Goal: Task Accomplishment & Management: Complete application form

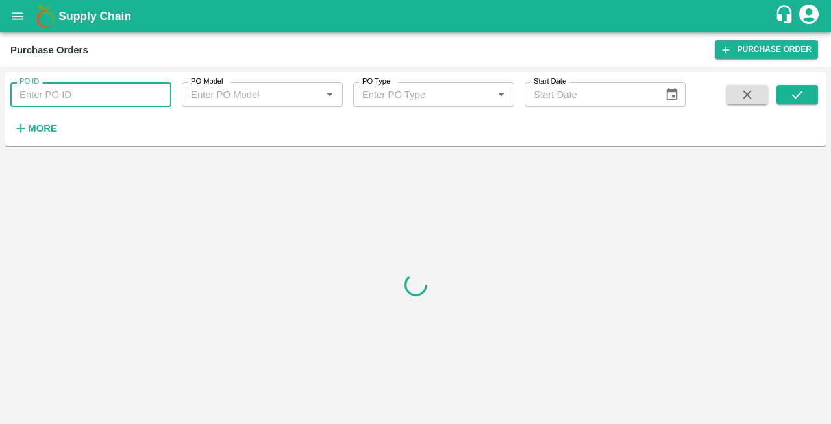
click at [48, 93] on input "PO ID" at bounding box center [90, 94] width 161 height 25
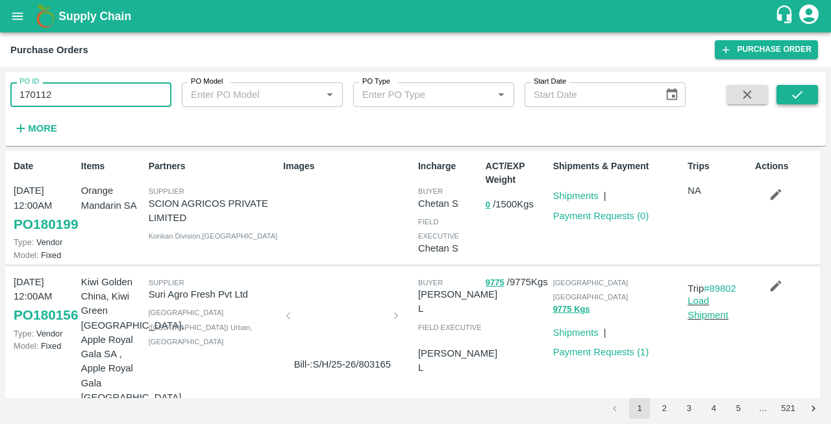
type input "170112"
click at [787, 91] on button "submit" at bounding box center [797, 94] width 42 height 19
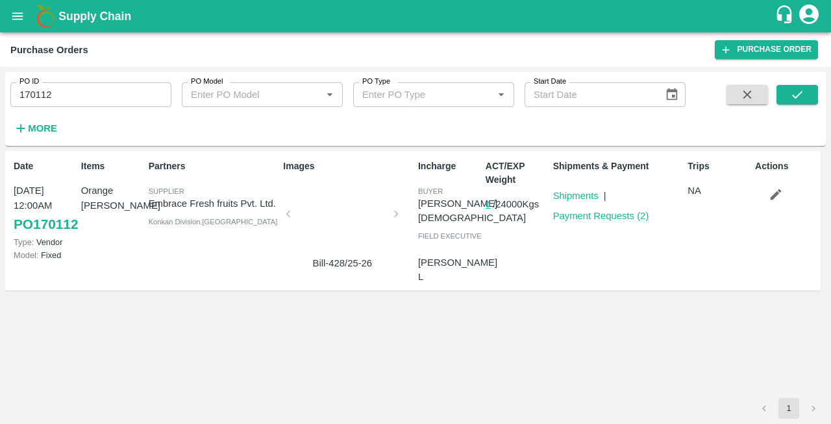
click at [356, 208] on div at bounding box center [341, 218] width 97 height 69
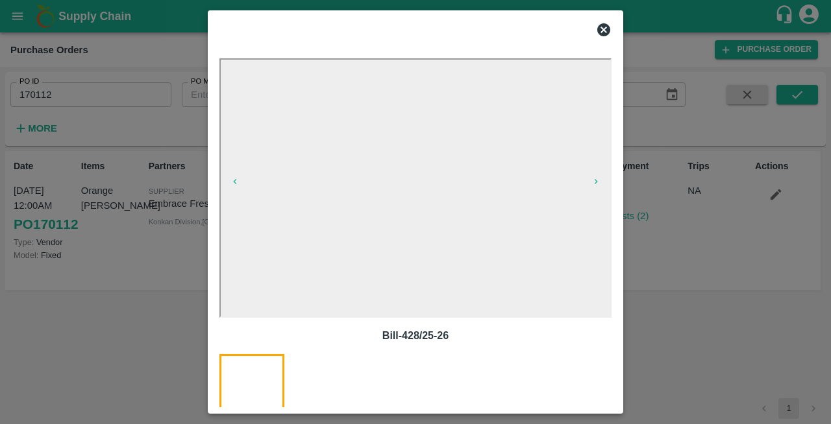
click at [606, 25] on icon at bounding box center [603, 29] width 13 height 13
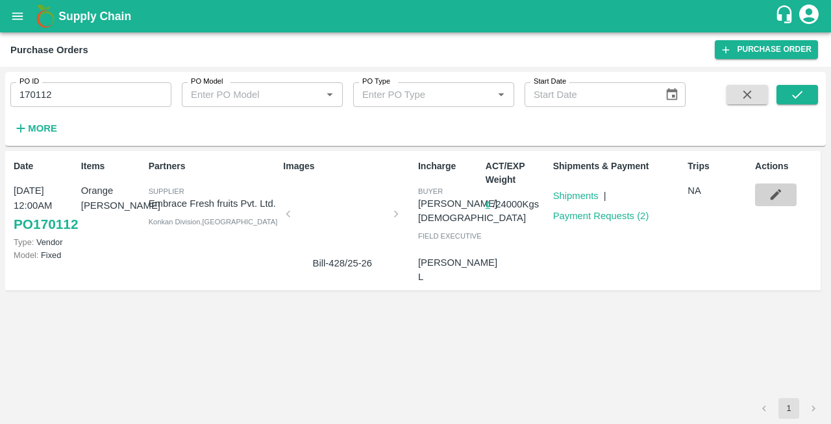
click at [778, 189] on icon "button" at bounding box center [775, 195] width 14 height 14
click at [18, 18] on icon "open drawer" at bounding box center [17, 16] width 14 height 14
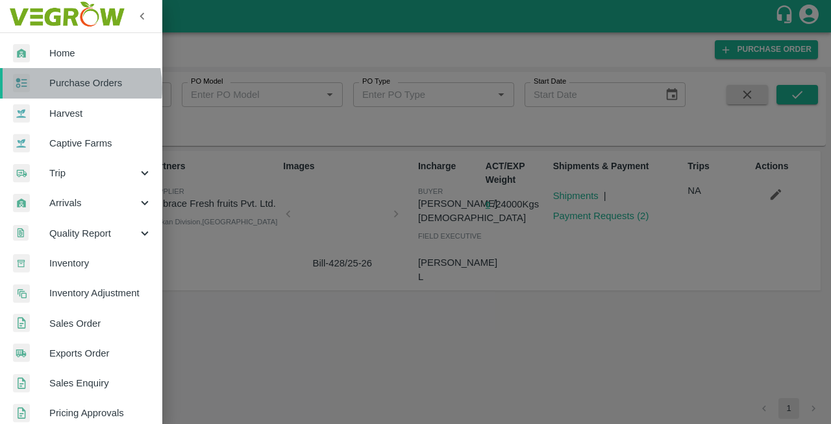
click at [63, 88] on span "Purchase Orders" at bounding box center [100, 83] width 103 height 14
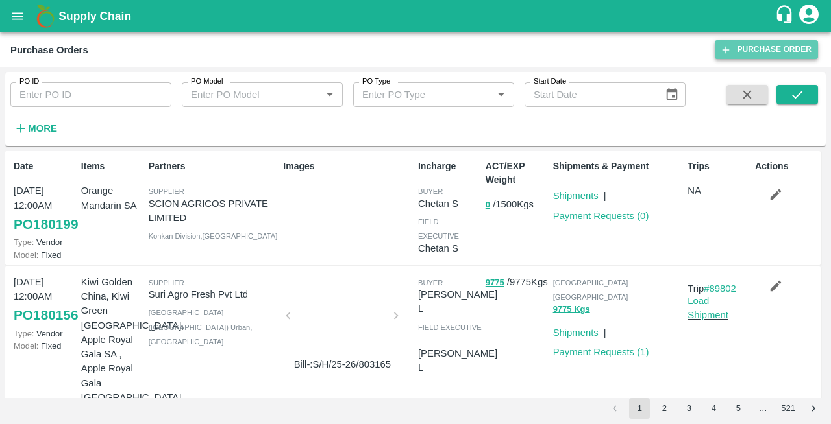
click at [743, 51] on link "Purchase Order" at bounding box center [765, 49] width 103 height 19
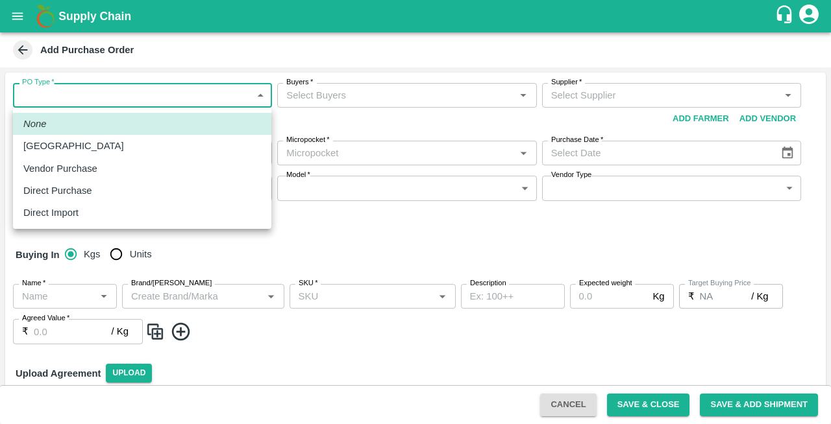
click at [47, 95] on body "Supply Chain Add Purchase Order PO Type   * ​ PO Type Buyers   * Buyers   * Sup…" at bounding box center [415, 212] width 831 height 424
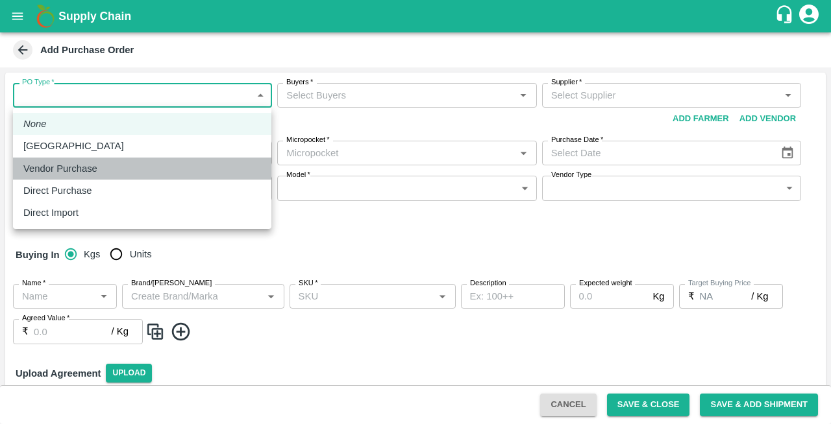
click at [52, 166] on p "Vendor Purchase" at bounding box center [60, 169] width 74 height 14
type input "2"
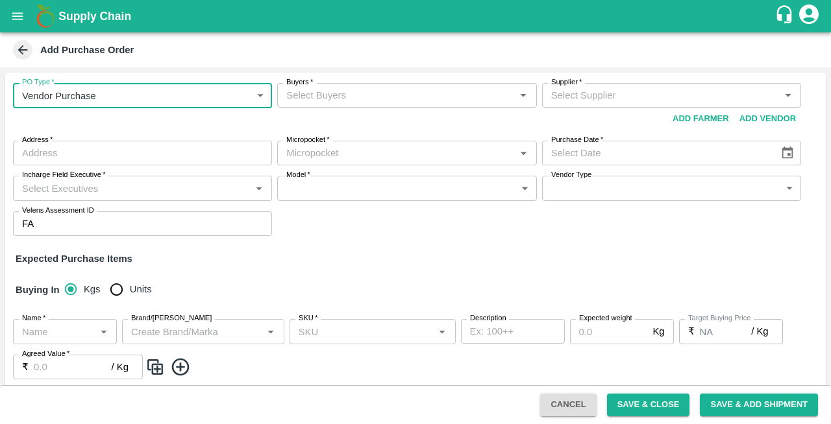
click at [296, 91] on input "Buyers   *" at bounding box center [396, 95] width 230 height 17
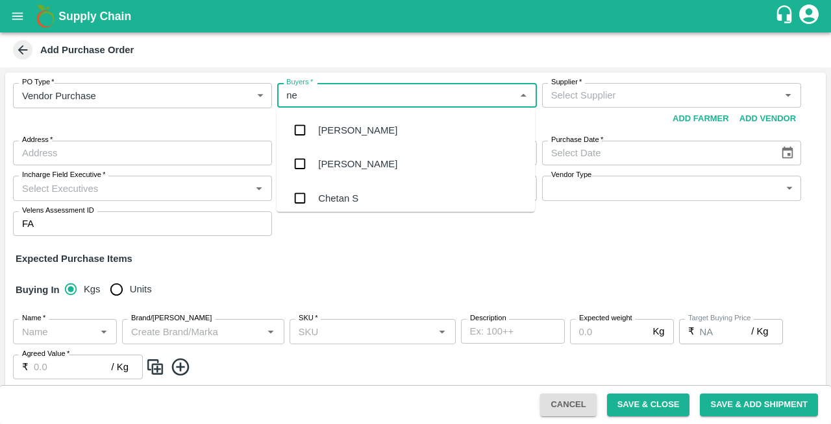
type input "nee"
click at [341, 196] on div "[PERSON_NAME][DEMOGRAPHIC_DATA]" at bounding box center [411, 198] width 187 height 14
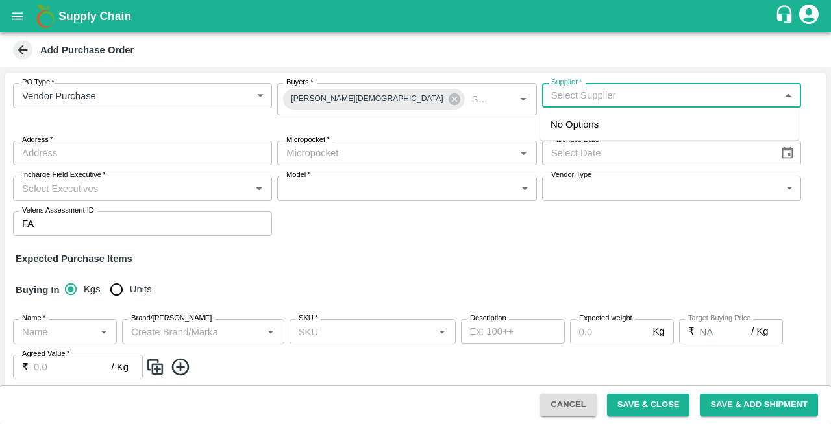
click at [588, 97] on input "Supplier   *" at bounding box center [661, 95] width 230 height 17
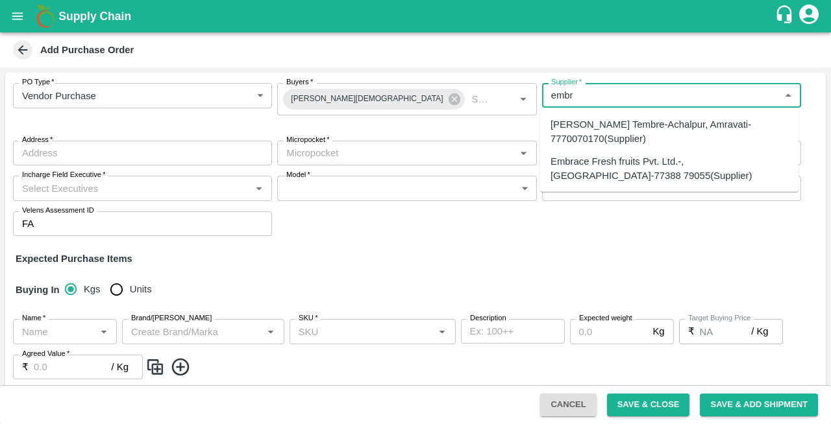
click at [609, 173] on div "Embrace Fresh fruits Pvt. Ltd.-, [GEOGRAPHIC_DATA]-77388 79055(Supplier)" at bounding box center [668, 168] width 237 height 29
type input "Embrace Fresh fruits Pvt. Ltd.-, [GEOGRAPHIC_DATA]-77388 79055(Supplier)"
type input ", [GEOGRAPHIC_DATA], , [GEOGRAPHIC_DATA]"
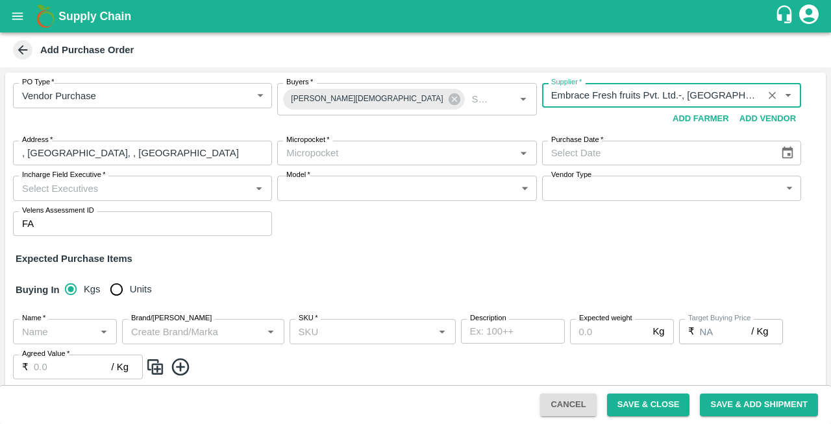
type input "Embrace Fresh fruits Pvt. Ltd.-, [GEOGRAPHIC_DATA]-77388 79055(Supplier)"
click at [322, 151] on input "Micropocket   *" at bounding box center [396, 153] width 230 height 17
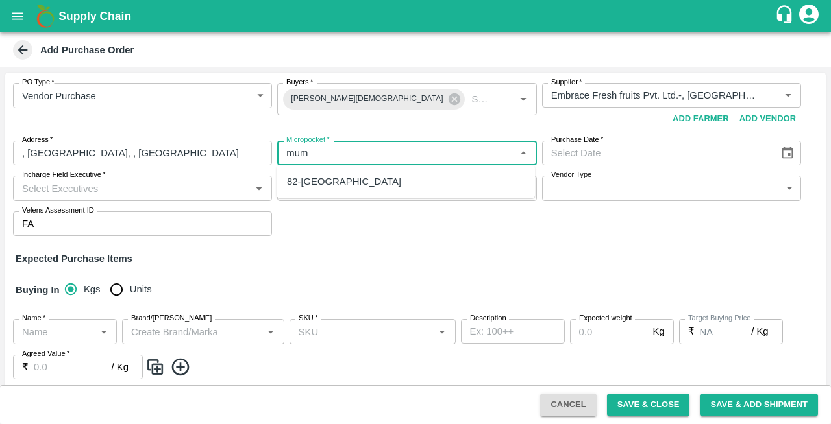
click at [318, 186] on div "82-[GEOGRAPHIC_DATA]" at bounding box center [344, 182] width 114 height 14
type input "82-[GEOGRAPHIC_DATA]"
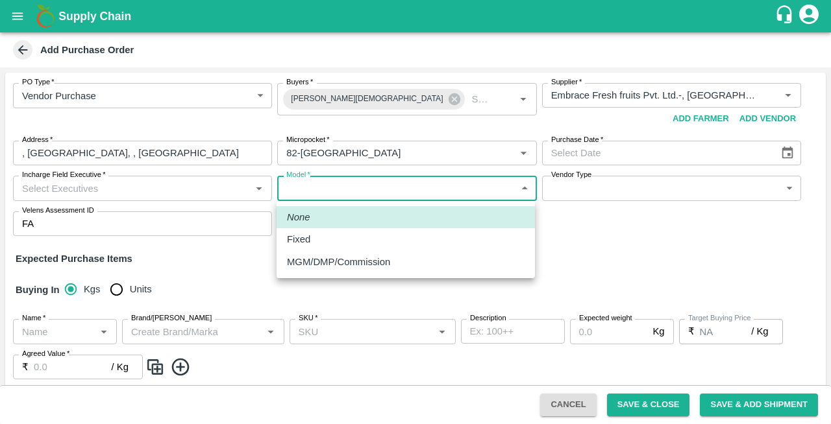
click at [318, 186] on body "Supply Chain Add Purchase Order PO Type   * Vendor Purchase 2 PO Type Buyers   …" at bounding box center [415, 212] width 831 height 424
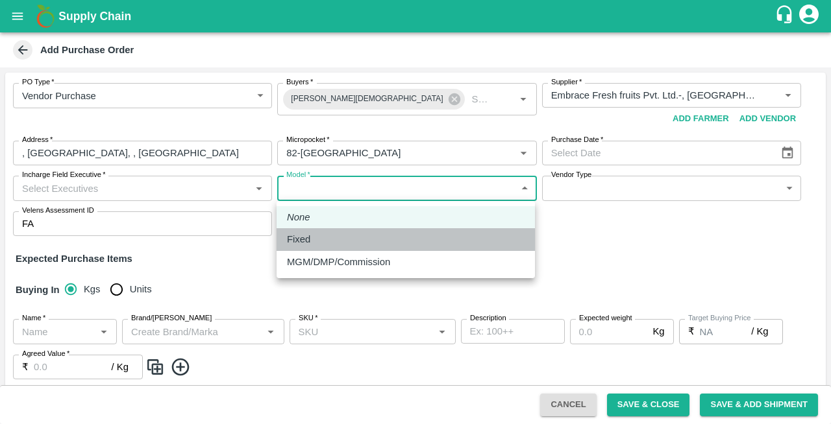
click at [322, 239] on div "Fixed" at bounding box center [405, 239] width 237 height 14
type input "Fixed"
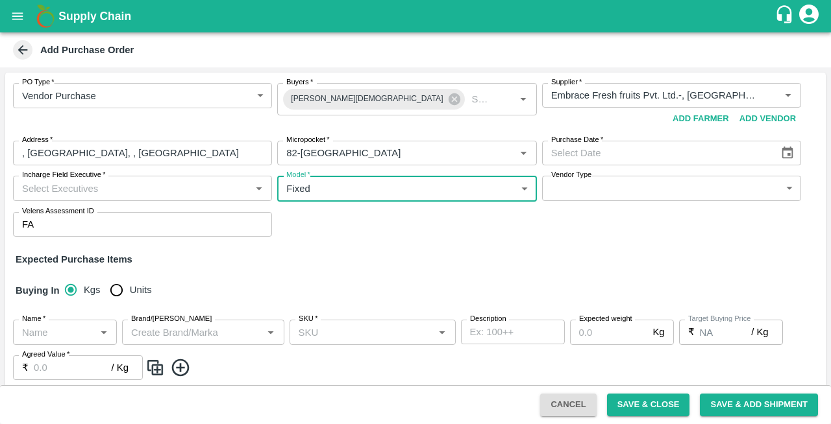
click at [117, 292] on input "Units" at bounding box center [116, 290] width 26 height 26
radio input "true"
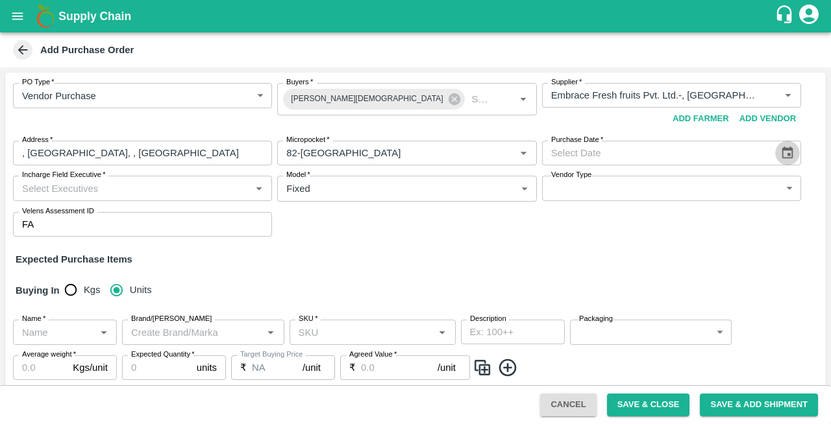
click at [784, 148] on icon "Choose date" at bounding box center [787, 153] width 11 height 12
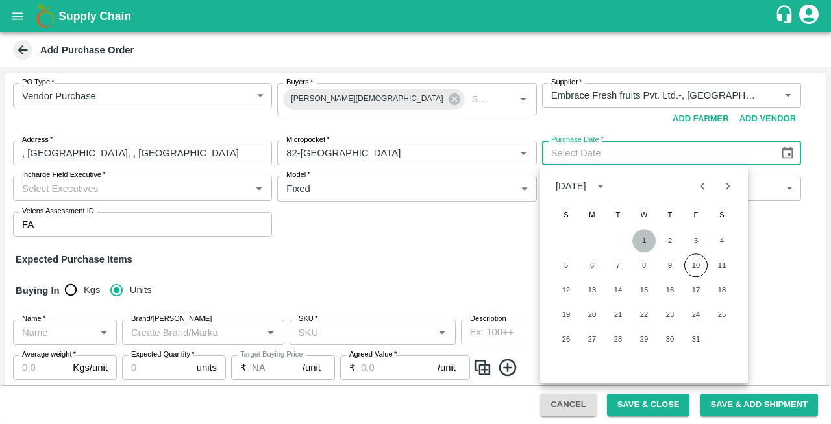
click at [648, 239] on button "1" at bounding box center [643, 240] width 23 height 23
type input "[DATE]"
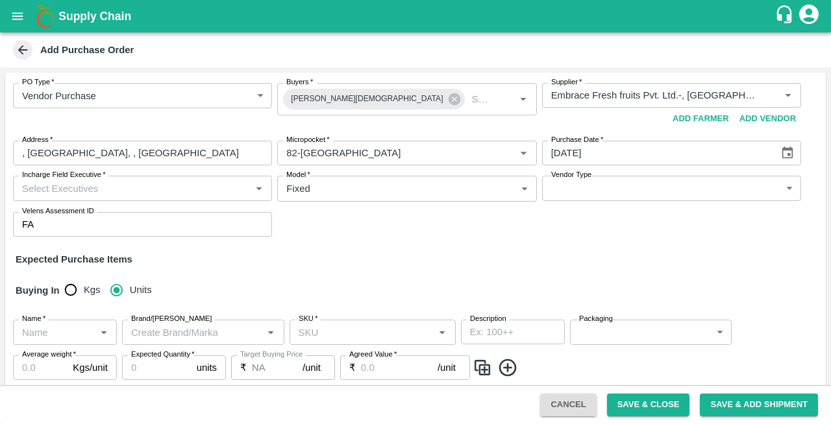
scroll to position [55, 0]
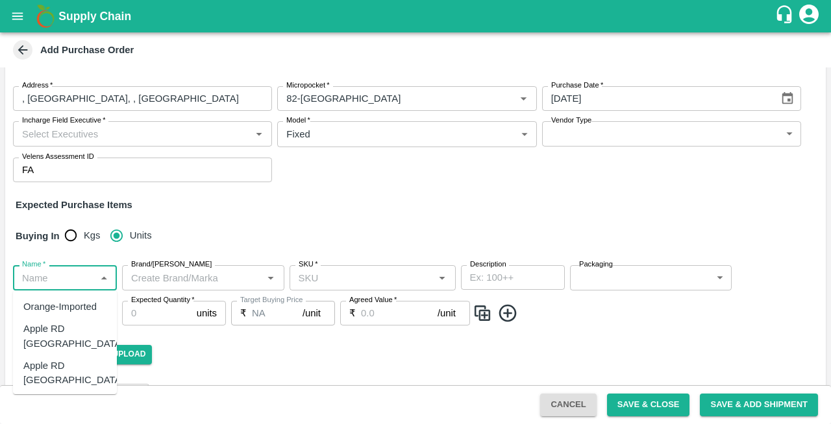
click at [50, 278] on input "Name   *" at bounding box center [54, 277] width 75 height 17
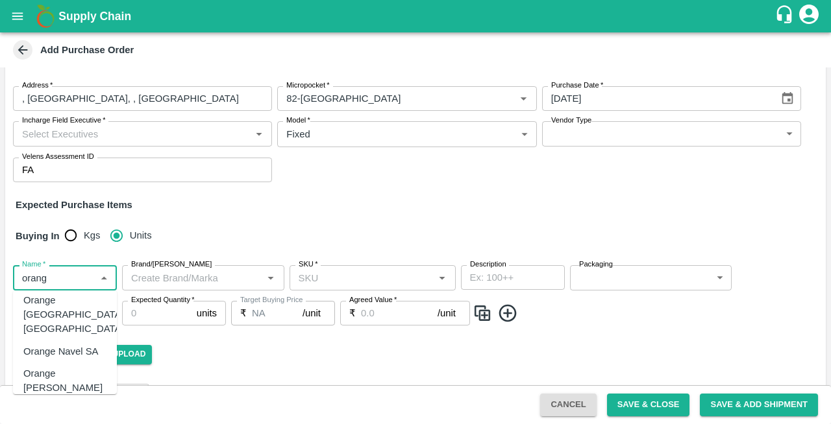
scroll to position [82, 0]
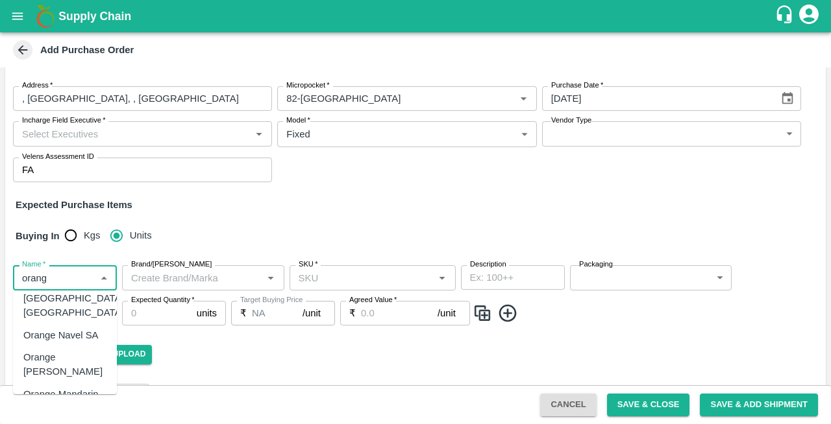
click at [53, 350] on div "Orange [PERSON_NAME]" at bounding box center [64, 364] width 83 height 29
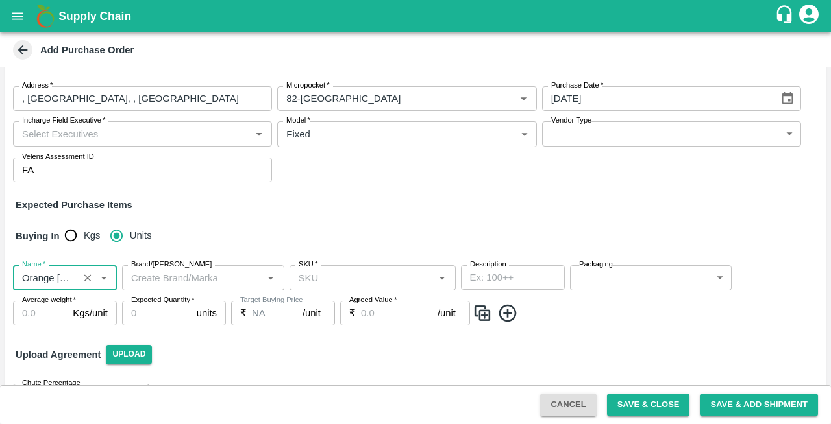
type input "Orange [PERSON_NAME]"
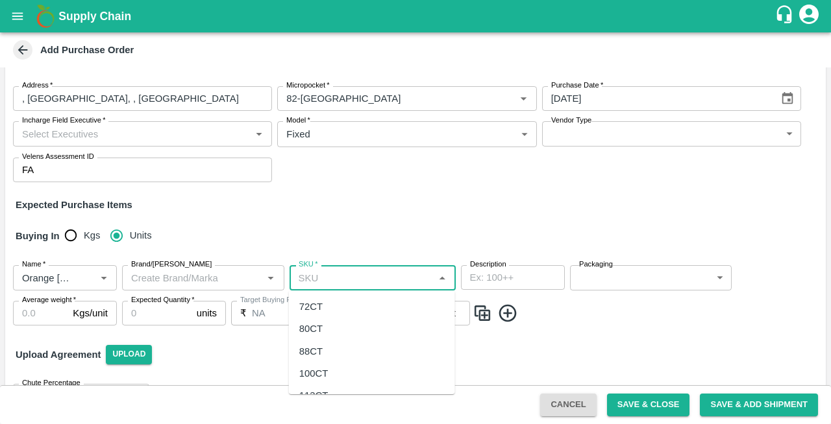
click at [328, 279] on input "SKU   *" at bounding box center [361, 277] width 137 height 17
click at [302, 314] on div "72CT" at bounding box center [310, 307] width 23 height 14
type input "72CT"
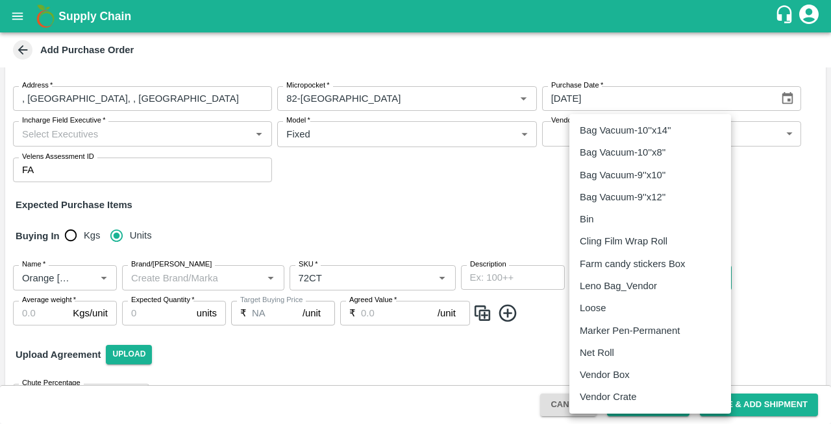
click at [607, 279] on body "Supply Chain Add Purchase Order PO Type   * Vendor Purchase 2 PO Type Buyers   …" at bounding box center [415, 212] width 831 height 424
click at [600, 376] on p "Vendor Box" at bounding box center [604, 375] width 50 height 14
type input "276"
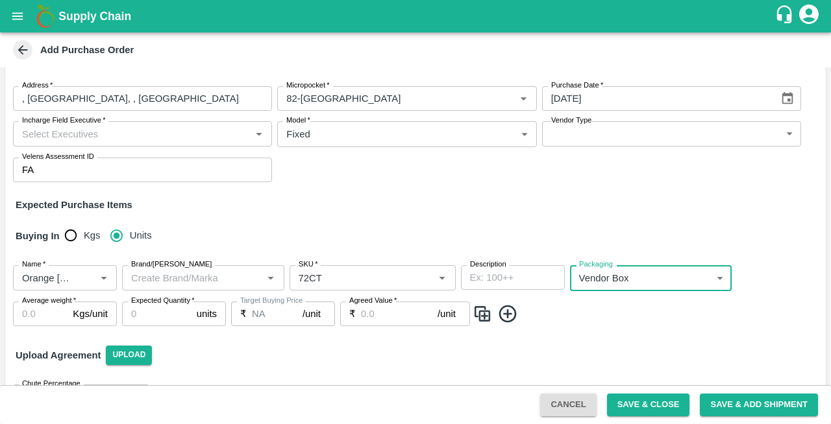
scroll to position [93, 0]
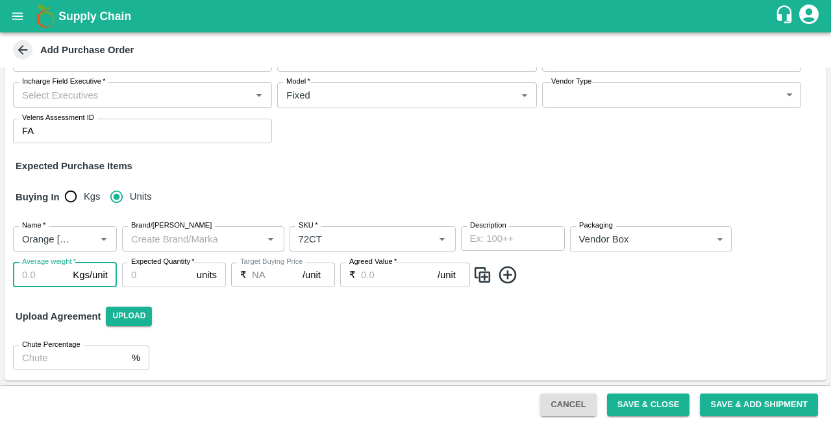
click at [32, 279] on input "Average weight   *" at bounding box center [40, 275] width 55 height 25
type input "15"
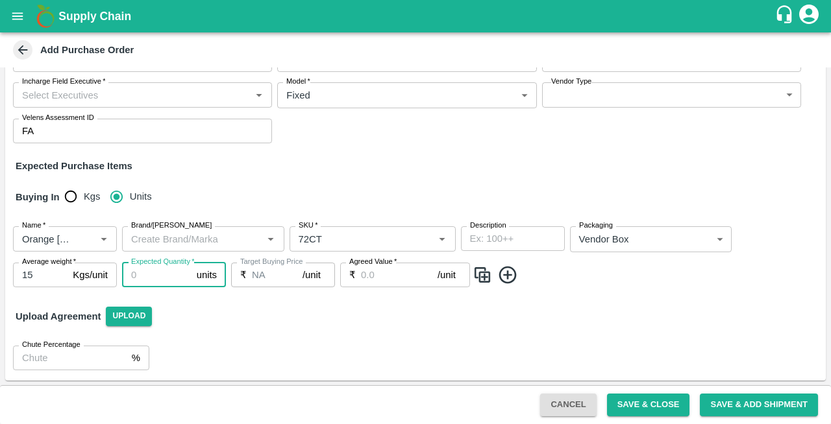
click at [163, 280] on input "Expected Quantity   *" at bounding box center [156, 275] width 69 height 25
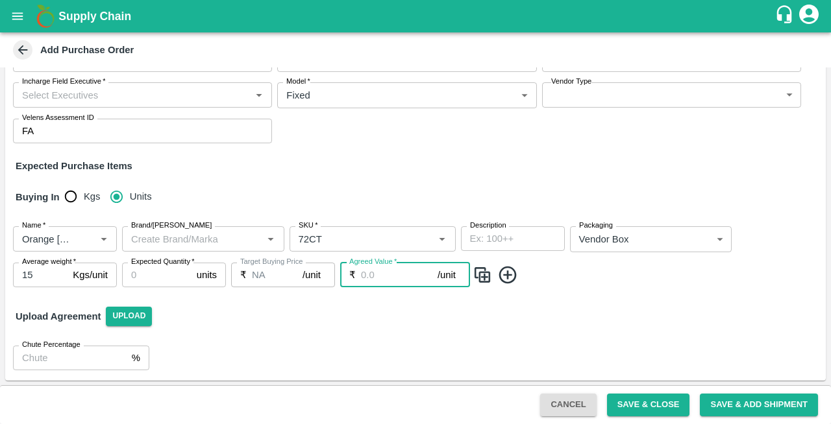
click at [371, 275] on input "Agreed Value   *" at bounding box center [399, 275] width 77 height 25
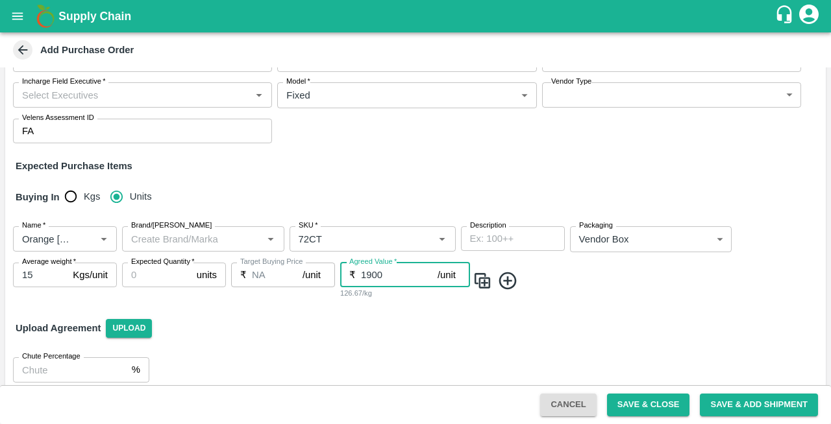
type input "1900"
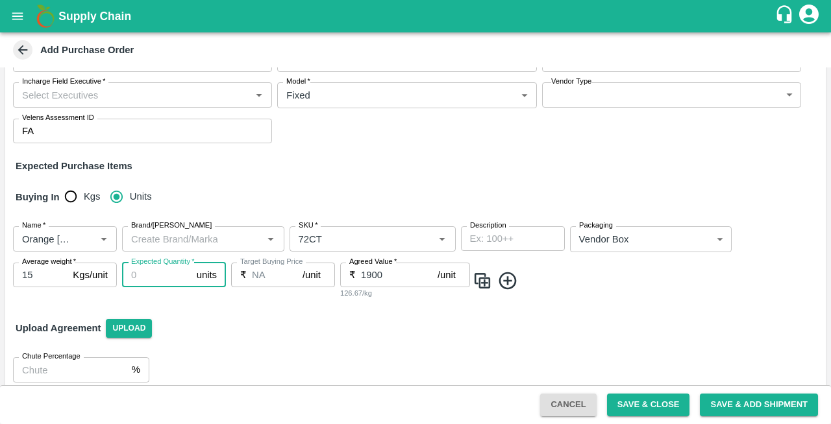
click at [154, 271] on input "Expected Quantity   *" at bounding box center [156, 275] width 69 height 25
click at [515, 278] on icon at bounding box center [508, 281] width 18 height 18
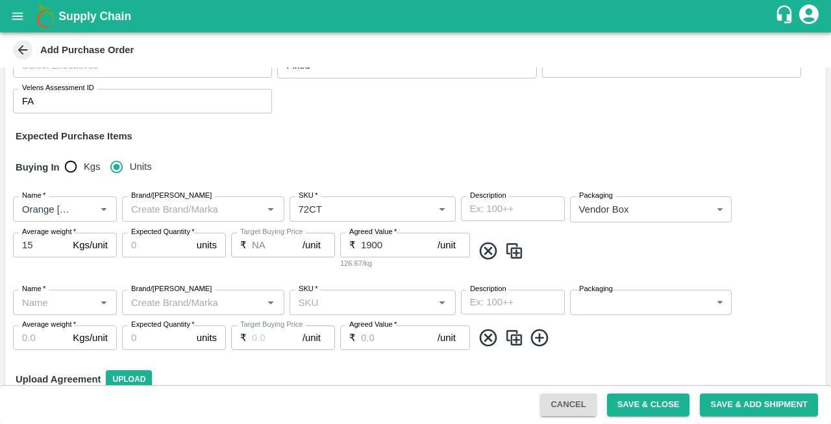
scroll to position [143, 0]
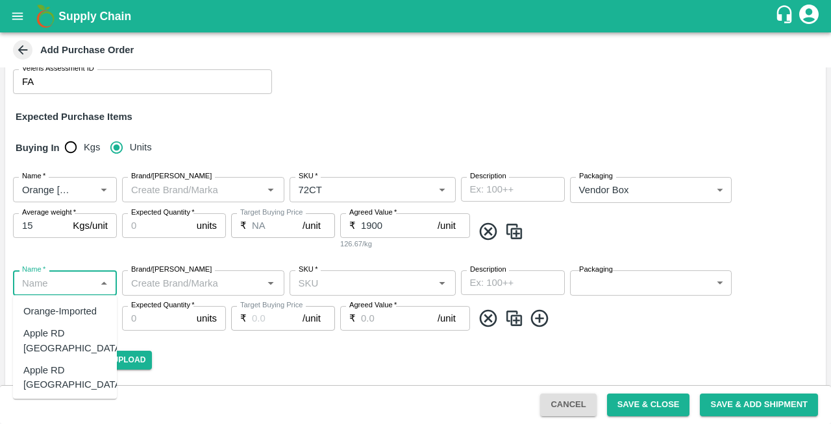
click at [74, 282] on input "Name   *" at bounding box center [54, 282] width 75 height 17
type input "ora"
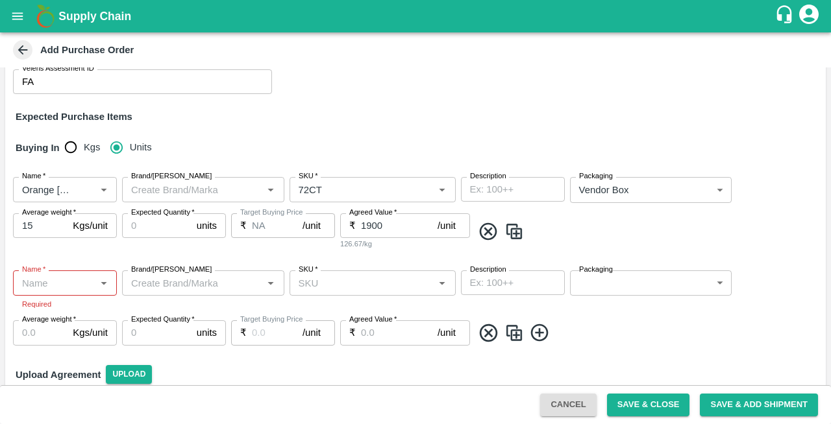
click at [187, 249] on div "Expected Quantity   * units Expected Quantity" at bounding box center [174, 231] width 104 height 37
click at [148, 224] on input "Expected Quantity   *" at bounding box center [156, 225] width 69 height 25
type input "720"
click at [145, 330] on input "Expected Quantity   *" at bounding box center [156, 333] width 69 height 25
type input "640"
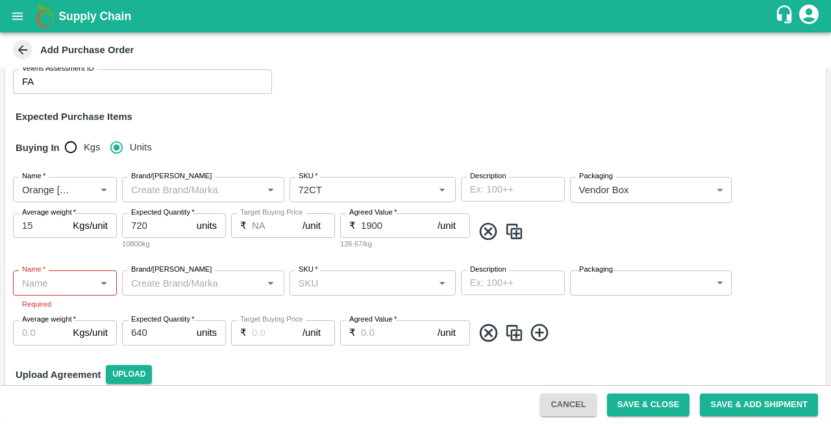
click at [533, 330] on icon at bounding box center [539, 332] width 21 height 21
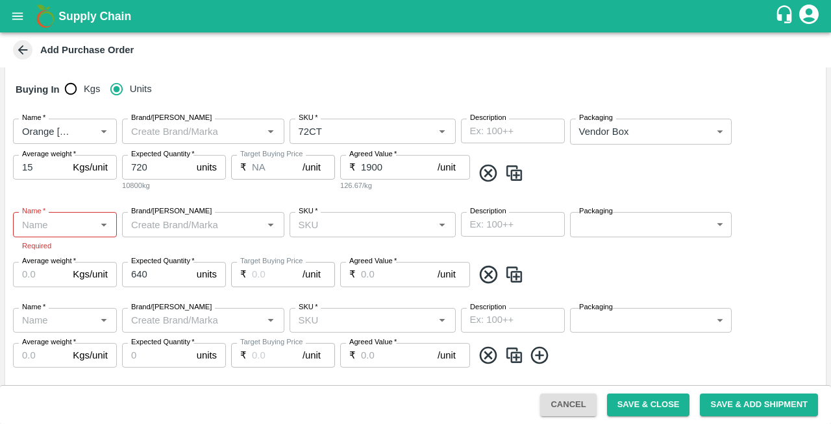
scroll to position [213, 0]
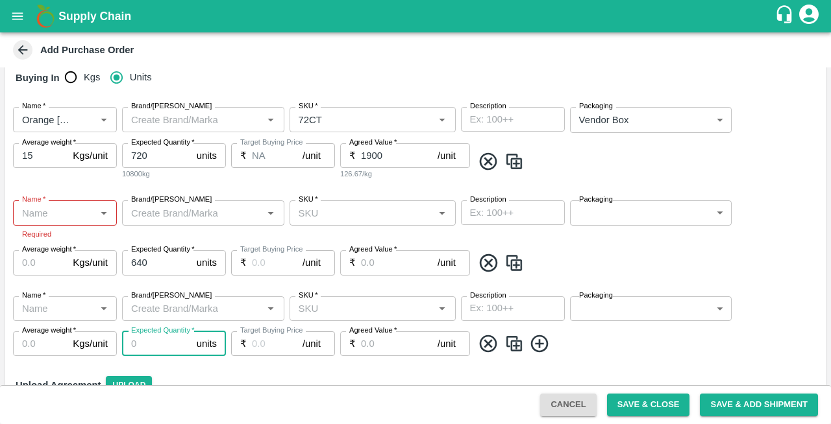
click at [159, 342] on input "Expected Quantity   *" at bounding box center [156, 344] width 69 height 25
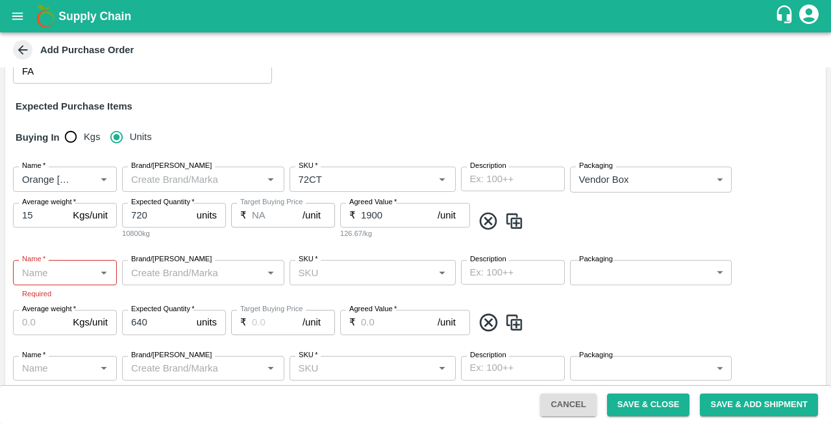
scroll to position [127, 0]
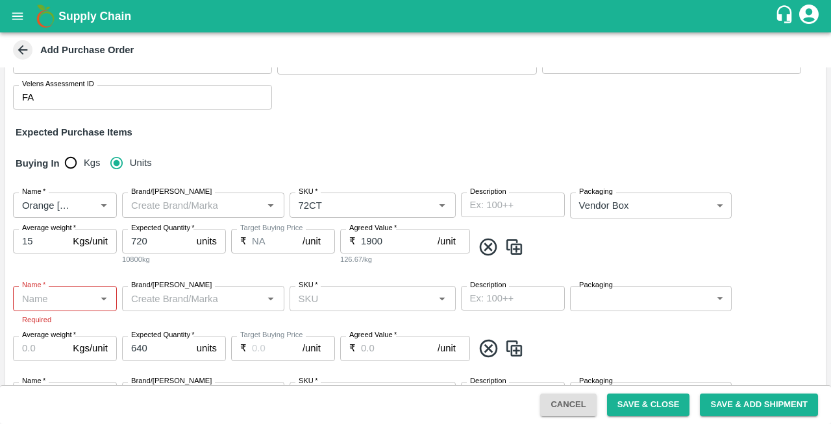
type input "240"
click at [161, 206] on input "Brand/[PERSON_NAME]" at bounding box center [192, 205] width 133 height 17
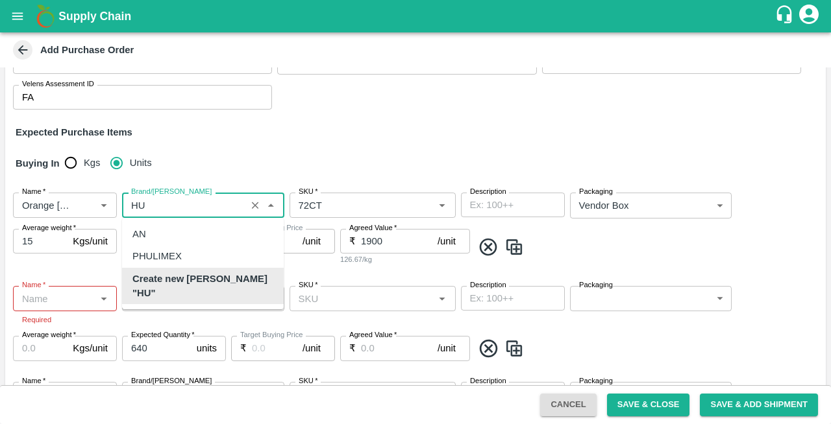
scroll to position [0, 0]
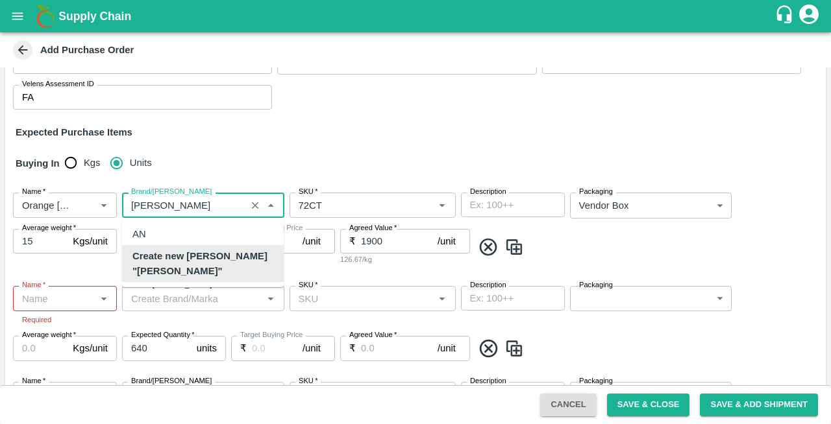
click at [191, 256] on b "Create new [PERSON_NAME] "[PERSON_NAME]"" at bounding box center [202, 263] width 141 height 29
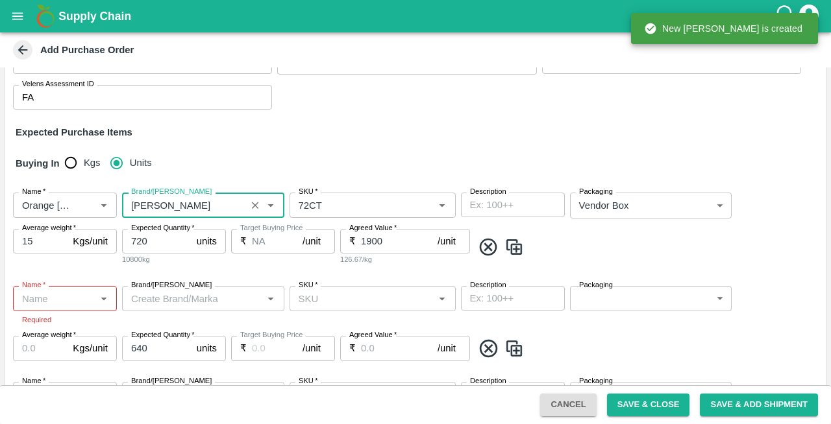
type input "[PERSON_NAME]"
click at [188, 302] on input "Brand/[PERSON_NAME]" at bounding box center [192, 298] width 133 height 17
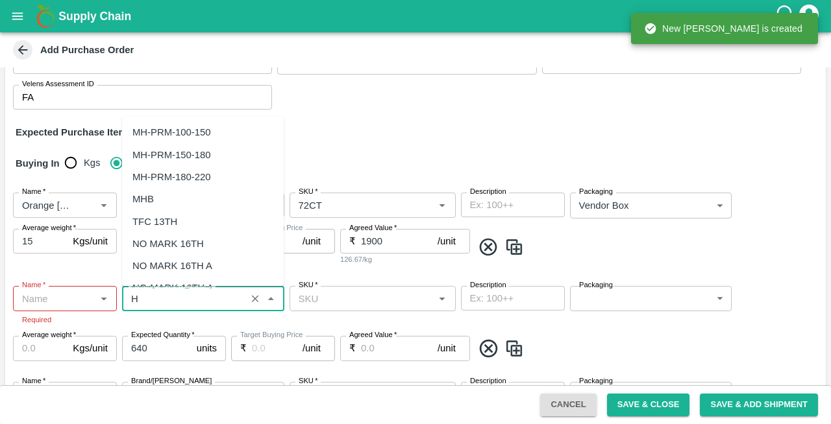
scroll to position [3260, 0]
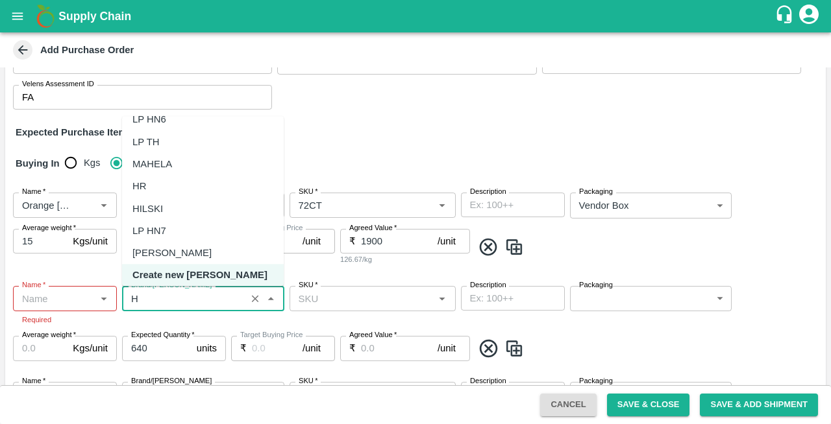
click at [147, 252] on div "[PERSON_NAME]" at bounding box center [171, 253] width 79 height 14
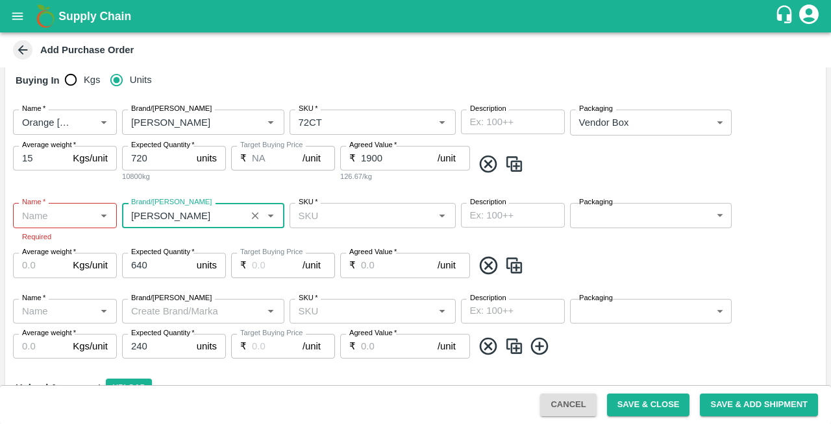
scroll to position [212, 0]
type input "[PERSON_NAME]"
click at [156, 306] on input "Brand/[PERSON_NAME]" at bounding box center [192, 310] width 133 height 17
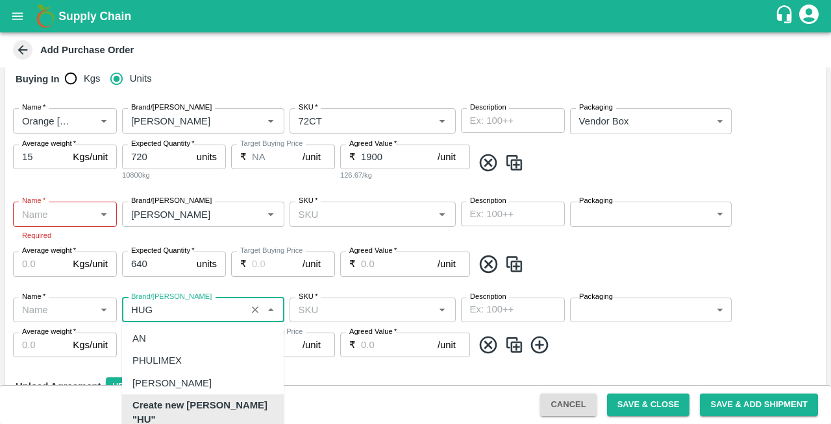
scroll to position [0, 0]
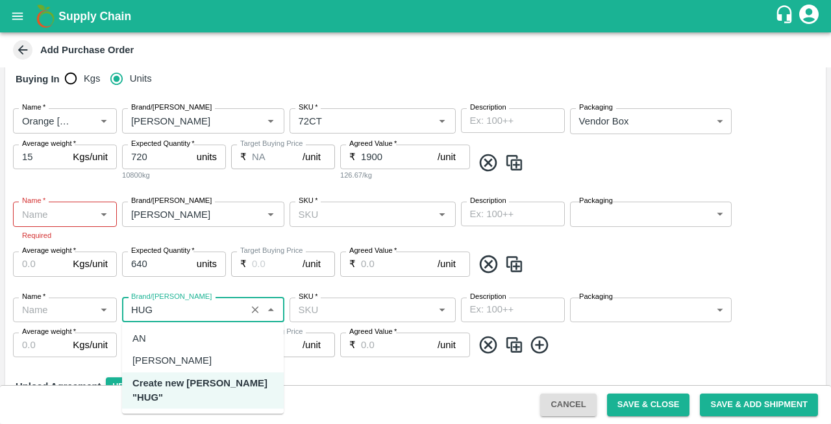
click at [147, 365] on div "[PERSON_NAME]" at bounding box center [171, 361] width 79 height 14
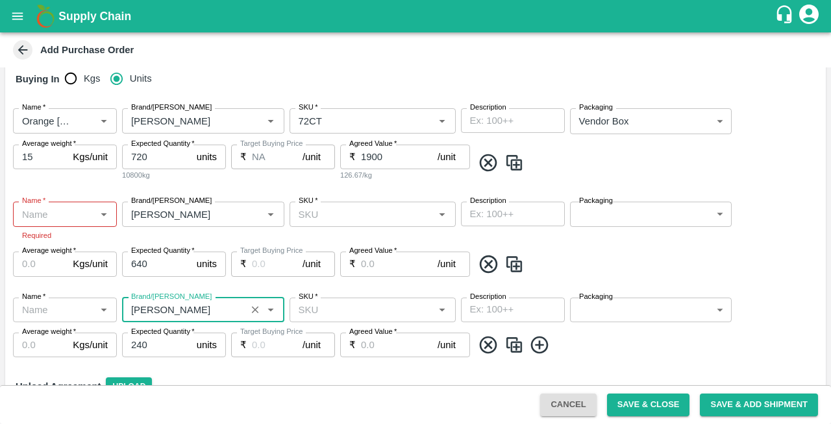
type input "[PERSON_NAME]"
click at [49, 215] on input "Name   *" at bounding box center [54, 214] width 75 height 17
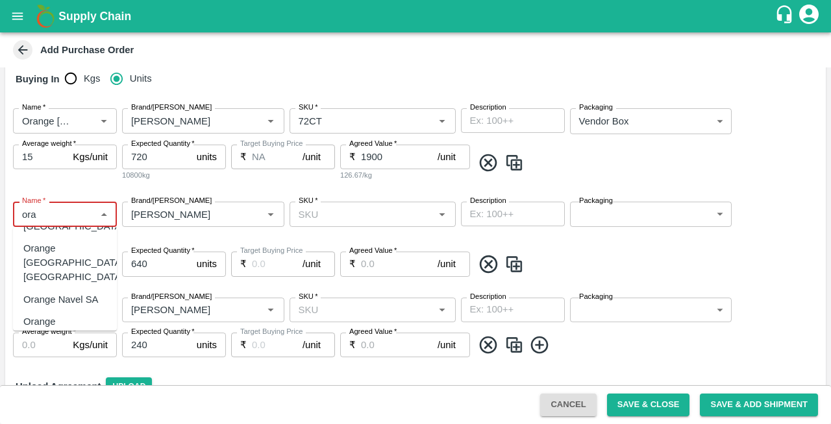
scroll to position [57, 0]
click at [49, 311] on div "Orange [PERSON_NAME]" at bounding box center [64, 325] width 83 height 29
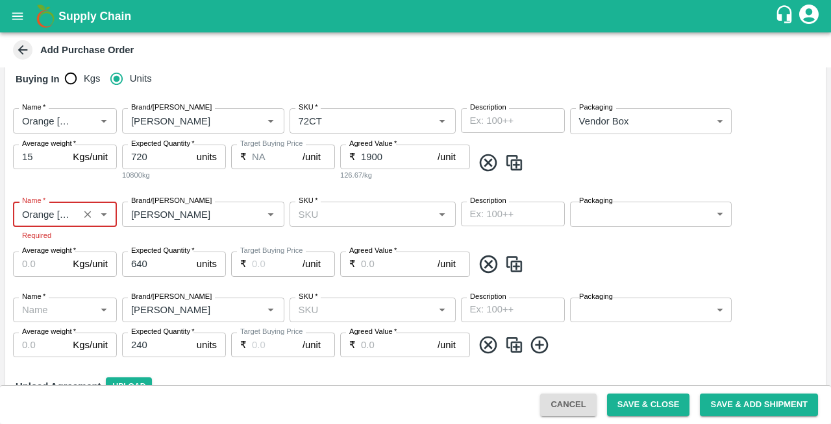
type input "Orange [PERSON_NAME]"
click at [337, 212] on input "SKU   *" at bounding box center [361, 214] width 137 height 17
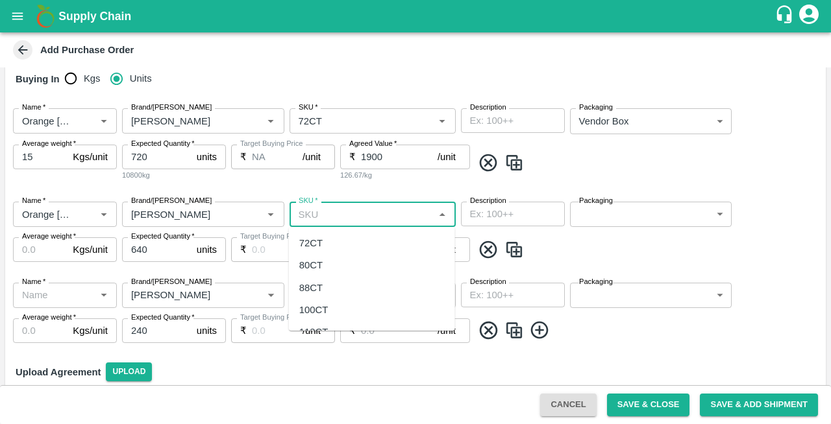
click at [309, 283] on div "88CT" at bounding box center [310, 288] width 23 height 14
type input "88CT"
type input "NA"
click at [590, 219] on body "Supply Chain Add Purchase Order PO Type   * Vendor Purchase 2 PO Type Buyers   …" at bounding box center [415, 212] width 831 height 424
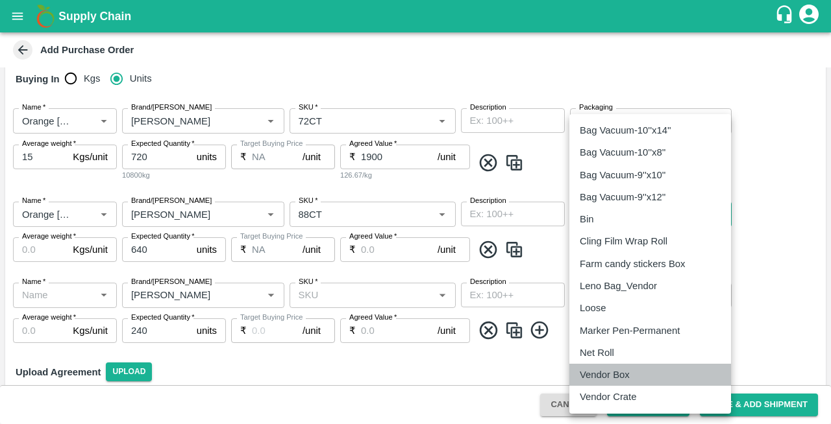
click at [594, 375] on p "Vendor Box" at bounding box center [604, 375] width 50 height 14
type input "276"
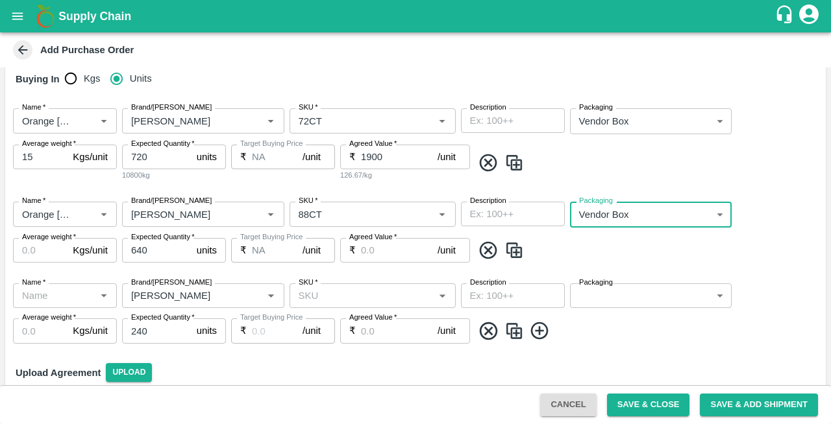
click at [596, 300] on body "Supply Chain Add Purchase Order PO Type   * Vendor Purchase 2 PO Type Buyers   …" at bounding box center [415, 212] width 831 height 424
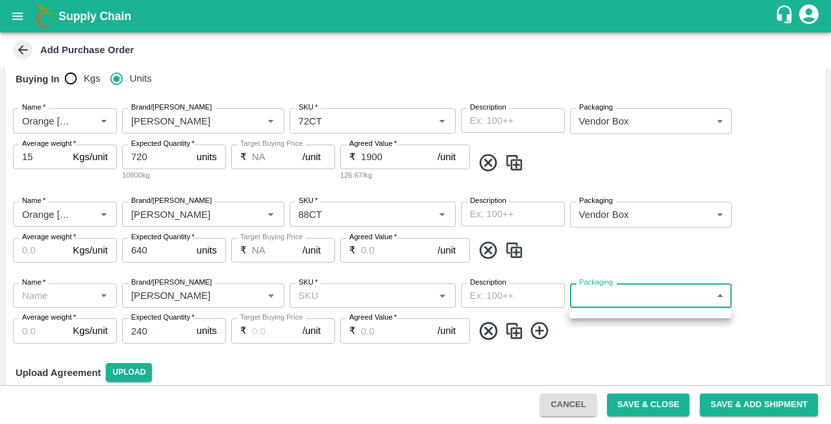
click at [352, 296] on div at bounding box center [415, 212] width 831 height 424
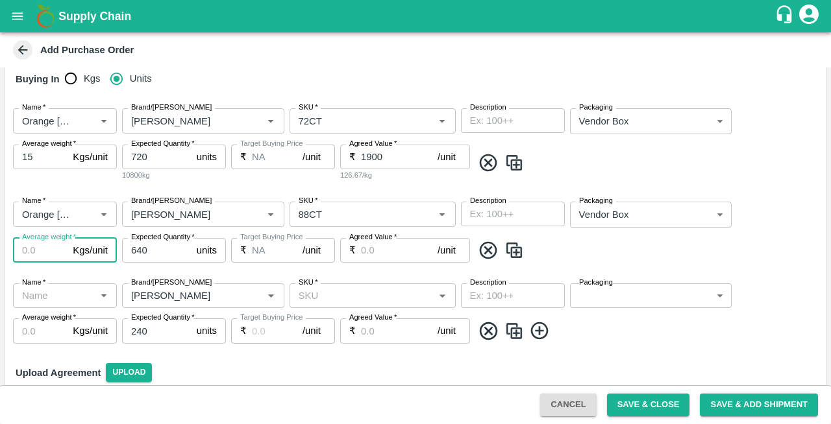
click at [47, 248] on input "Average weight   *" at bounding box center [40, 250] width 55 height 25
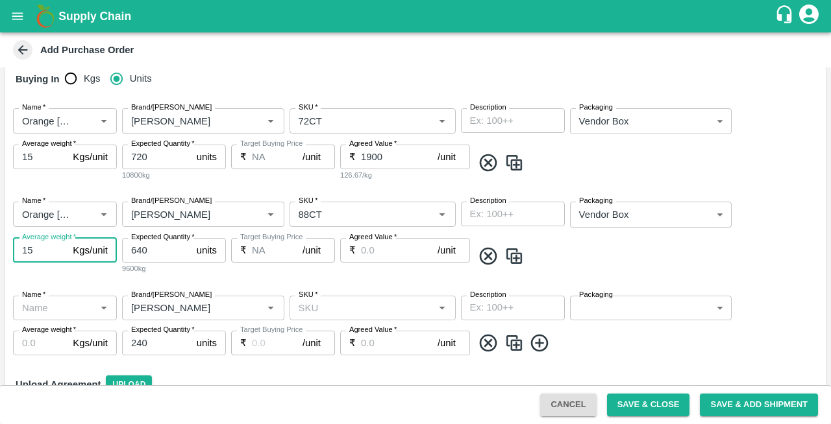
type input "15"
click at [376, 248] on input "Agreed Value   *" at bounding box center [399, 250] width 77 height 25
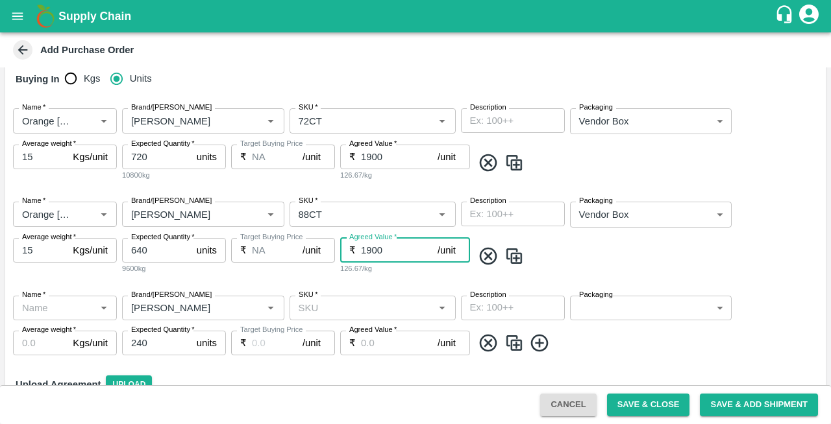
type input "1900"
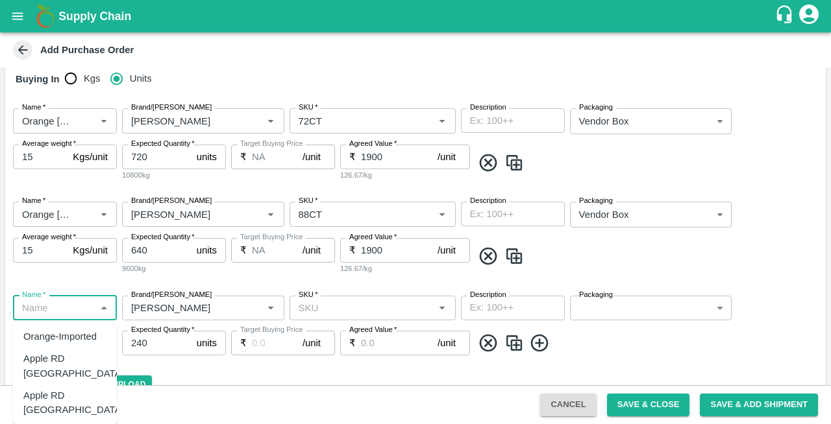
click at [67, 304] on input "Name   *" at bounding box center [54, 308] width 75 height 17
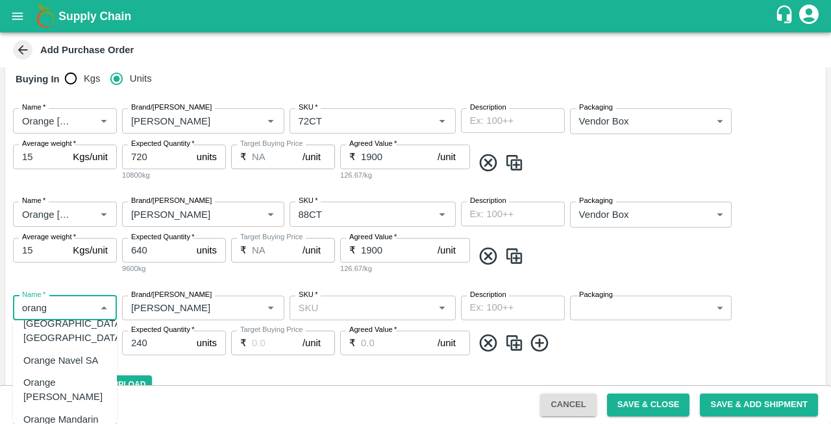
scroll to position [88, 0]
click at [60, 374] on div "Orange [PERSON_NAME]" at bounding box center [64, 388] width 83 height 29
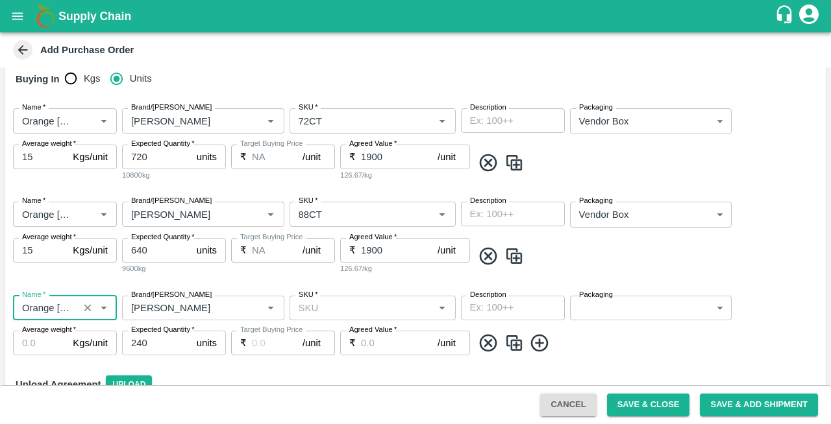
type input "Orange [PERSON_NAME]"
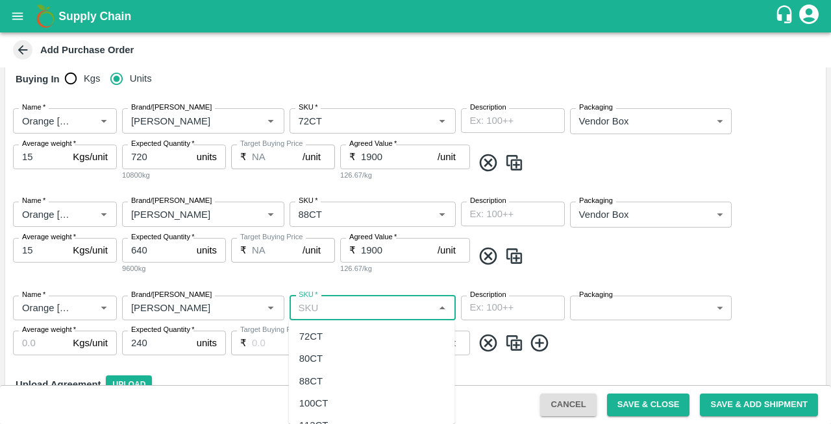
click at [337, 308] on input "SKU   *" at bounding box center [361, 308] width 137 height 17
click at [327, 339] on div "105 CT" at bounding box center [315, 337] width 32 height 14
type input "105 CT"
type input "NA"
type input "105 CT"
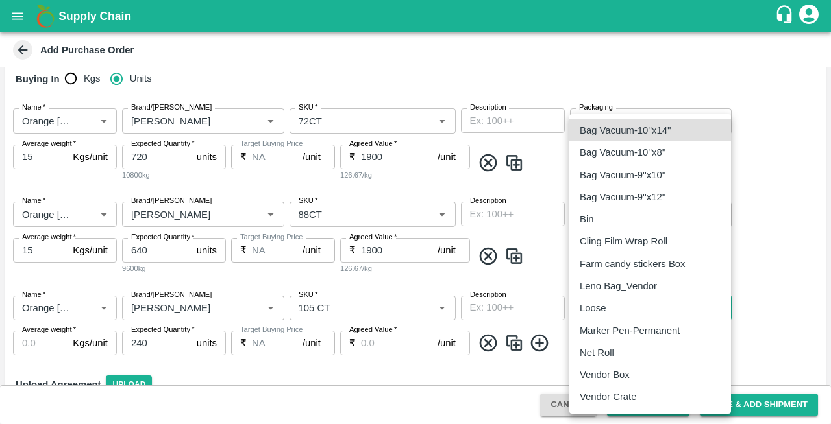
click at [587, 308] on body "Supply Chain Add Purchase Order PO Type   * Vendor Purchase 2 PO Type Buyers   …" at bounding box center [415, 212] width 831 height 424
click at [590, 376] on p "Vendor Box" at bounding box center [604, 375] width 50 height 14
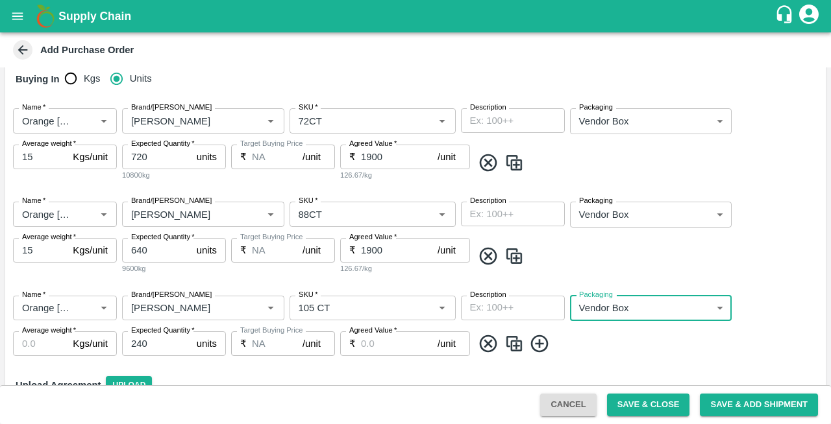
type input "276"
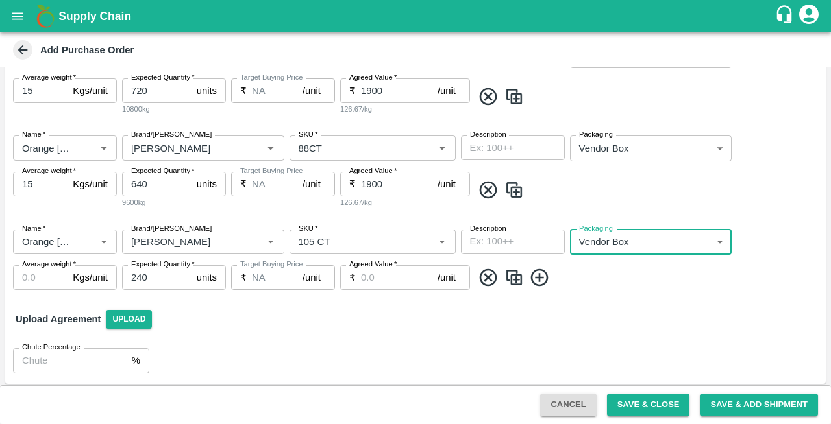
scroll to position [279, 0]
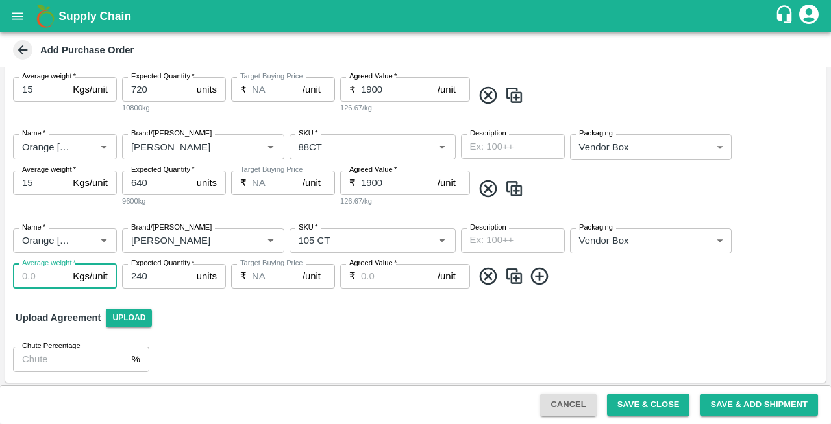
click at [25, 282] on input "Average weight   *" at bounding box center [40, 276] width 55 height 25
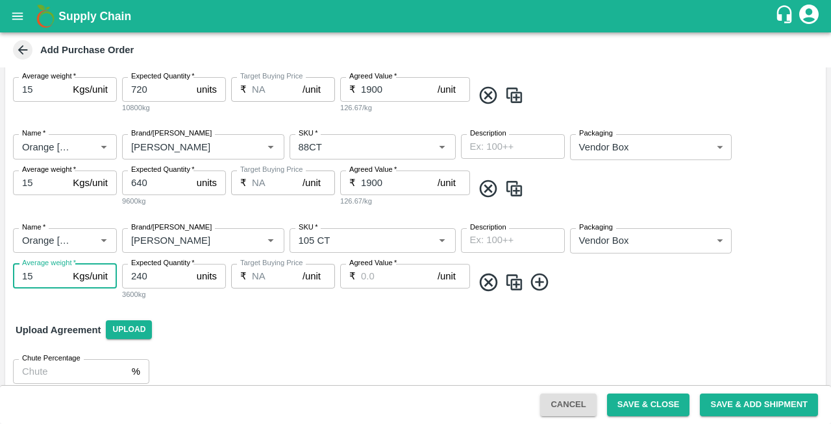
type input "15"
click at [382, 269] on input "Agreed Value   *" at bounding box center [399, 276] width 77 height 25
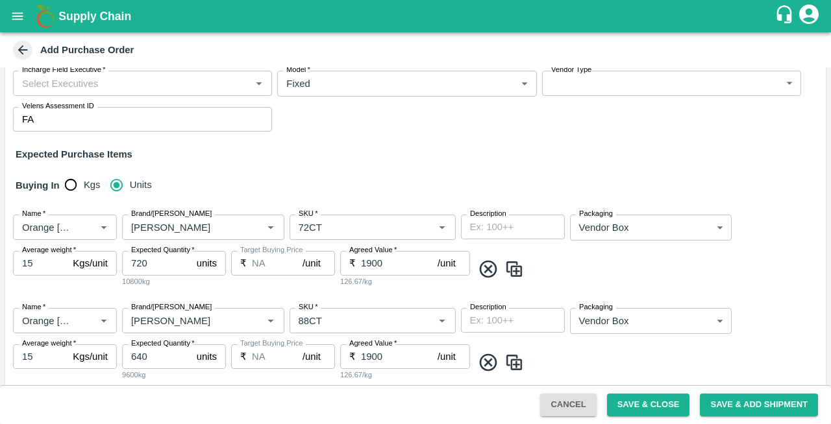
scroll to position [0, 0]
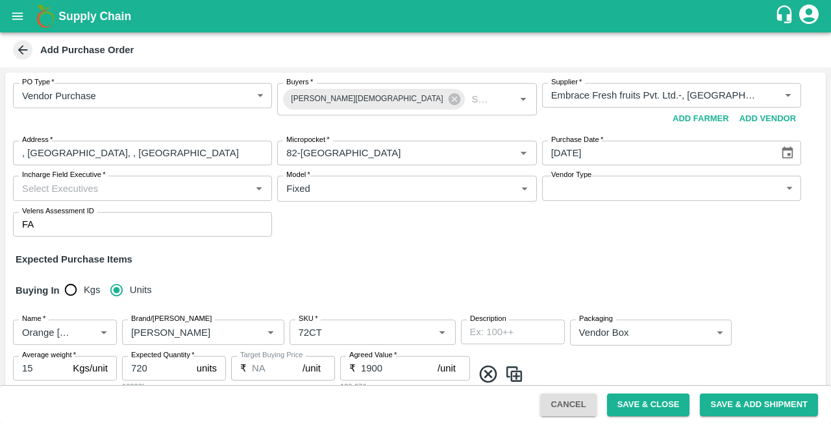
type input "1900"
click at [84, 189] on input "Incharge Field Executive   *" at bounding box center [132, 188] width 230 height 17
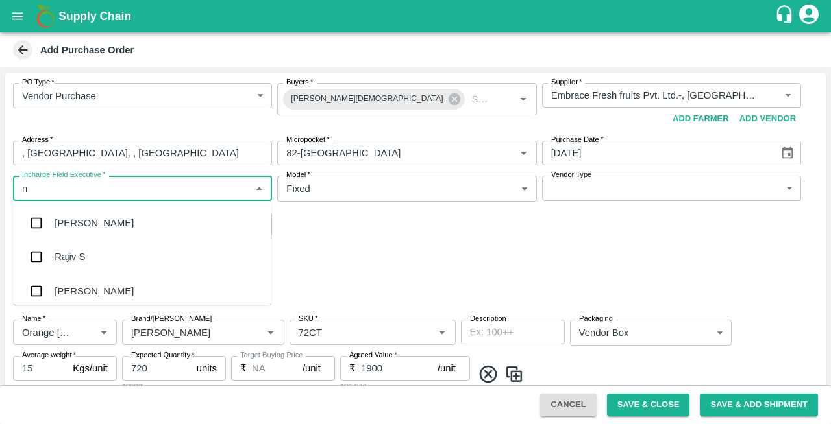
type input "na"
type input "n"
type input "da"
click at [43, 182] on input "Incharge Field Executive   *" at bounding box center [132, 188] width 230 height 17
type input "na"
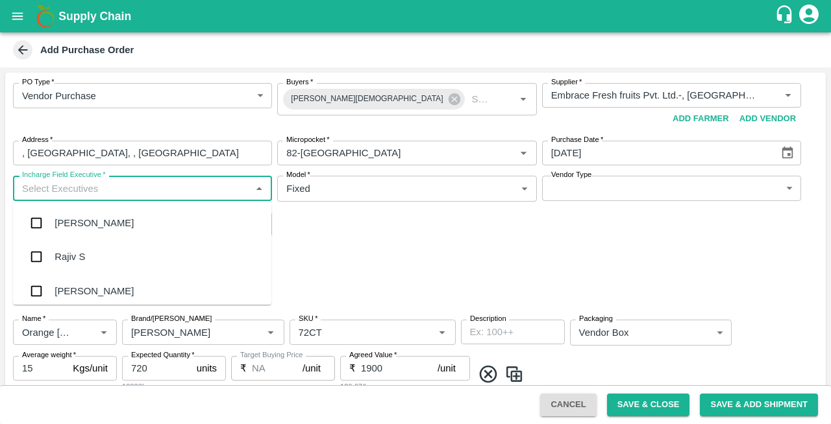
type input "n"
type input "c"
type input "he"
click at [404, 266] on div "PO Type   * Vendor Purchase 2 PO Type Buyers   * [PERSON_NAME] Buyers   * Suppl…" at bounding box center [415, 373] width 820 height 601
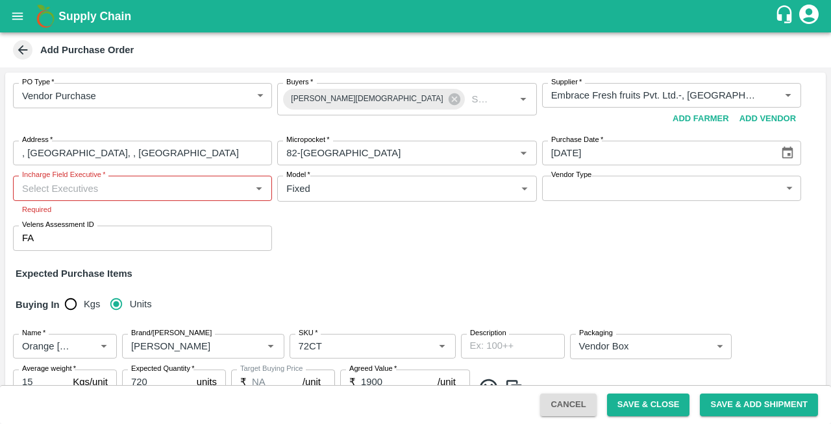
click at [45, 192] on input "Incharge Field Executive   *" at bounding box center [132, 188] width 230 height 17
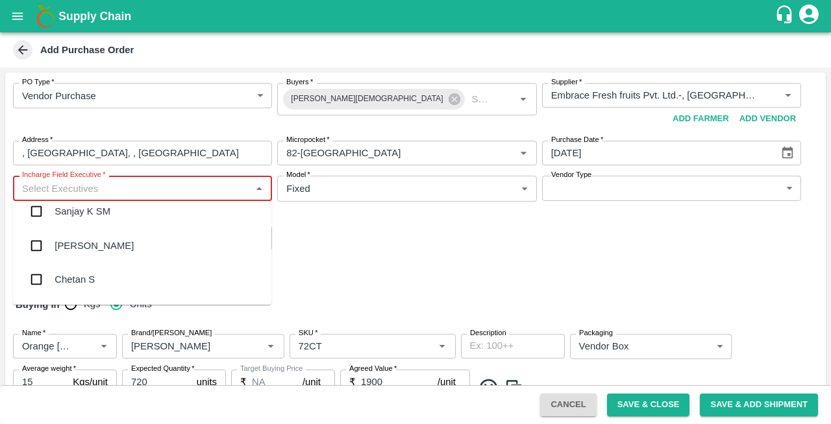
scroll to position [6525, 0]
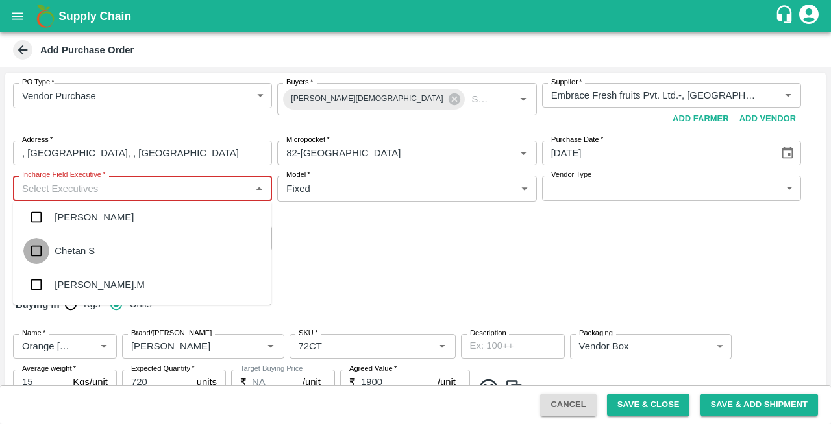
click at [33, 246] on input "checkbox" at bounding box center [36, 251] width 26 height 26
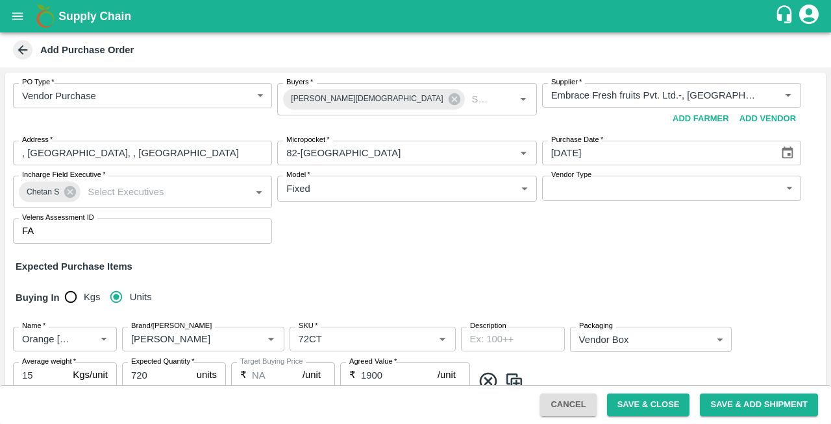
click at [289, 238] on div "PO Type   * Vendor Purchase 2 PO Type Buyers   * [PERSON_NAME] Buyers   * Suppl…" at bounding box center [415, 164] width 820 height 182
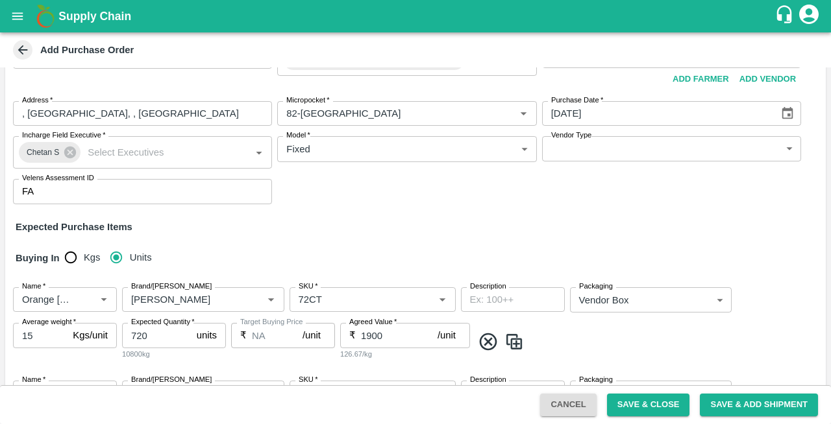
scroll to position [41, 0]
click at [126, 147] on input "Incharge Field Executive   *" at bounding box center [155, 151] width 147 height 17
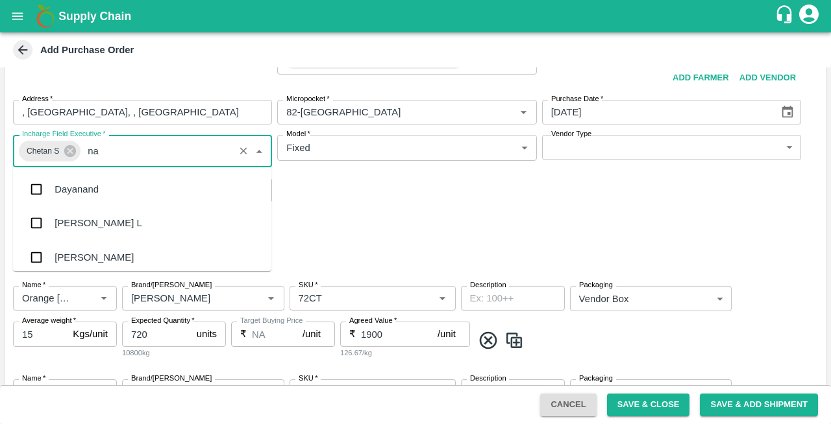
scroll to position [0, 0]
type input "nan"
click at [77, 222] on div "[PERSON_NAME] L" at bounding box center [98, 223] width 87 height 14
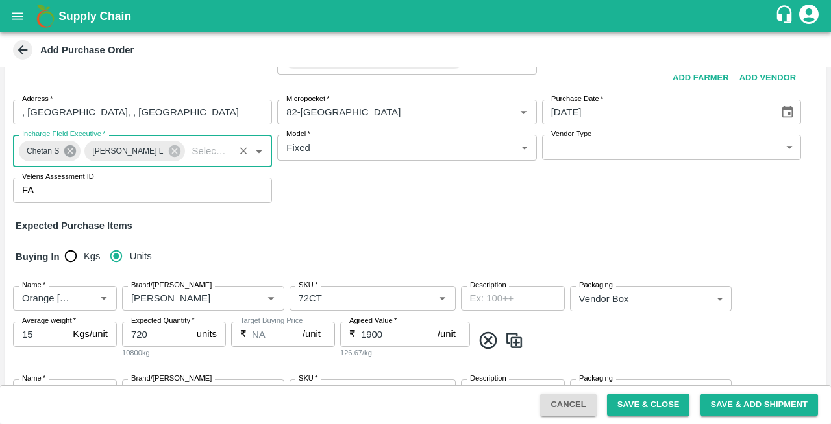
click at [69, 151] on icon at bounding box center [70, 151] width 12 height 12
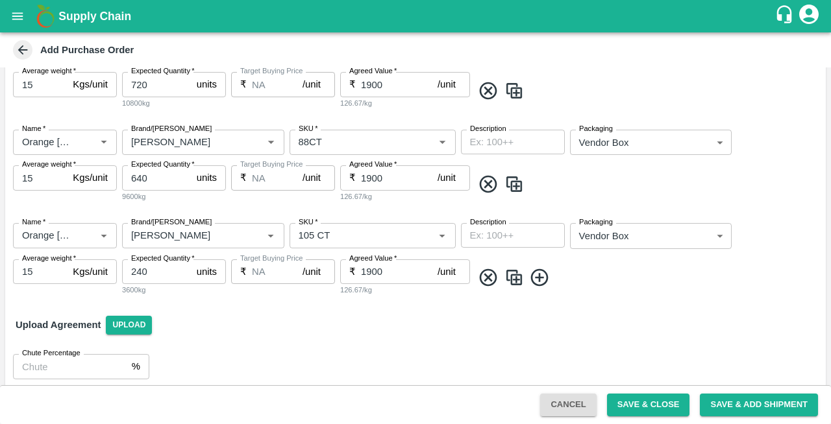
scroll to position [300, 0]
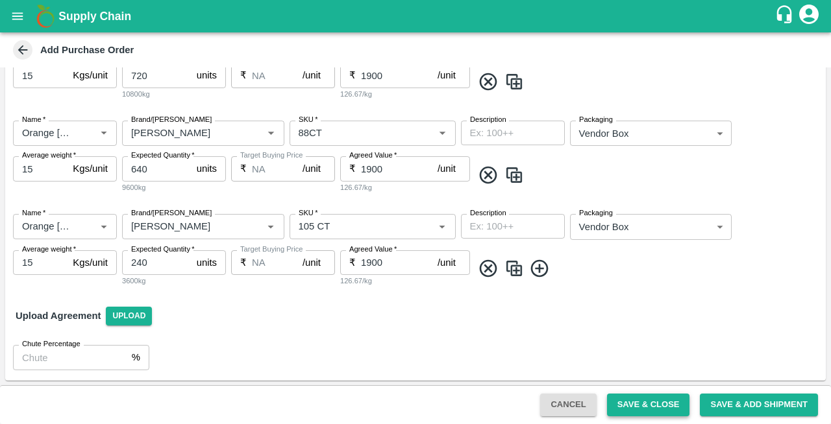
click at [633, 402] on button "Save & Close" at bounding box center [648, 405] width 83 height 23
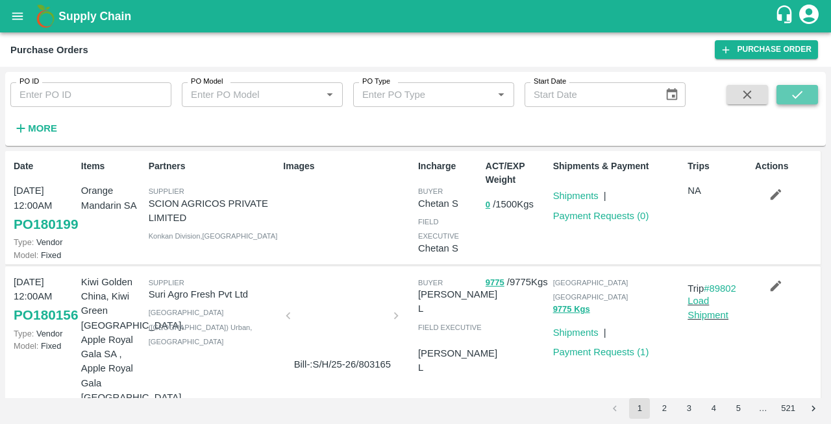
click at [801, 97] on icon "submit" at bounding box center [797, 95] width 14 height 14
